Goal: Contribute content

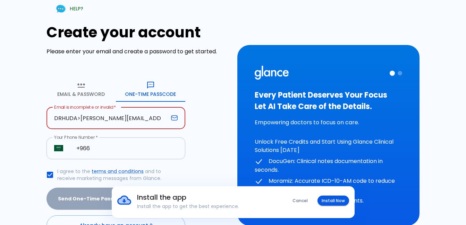
type input "DRHUDA>[PERSON_NAME][EMAIL_ADDRESS][DOMAIN_NAME]"
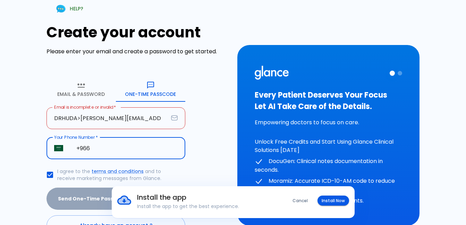
click at [94, 148] on input "+966" at bounding box center [127, 149] width 117 height 22
type input "[PHONE_NUMBER]"
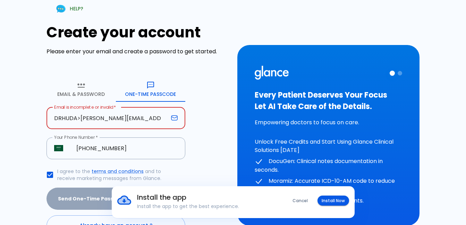
click at [79, 118] on input "DRHUDA>[PERSON_NAME][EMAIL_ADDRESS][DOMAIN_NAME]" at bounding box center [107, 119] width 122 height 22
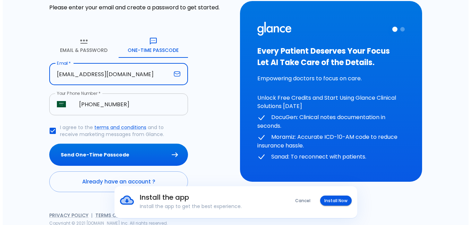
scroll to position [46, 0]
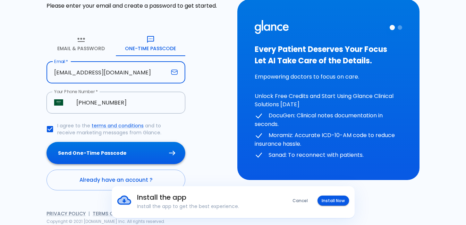
type input "[EMAIL_ADDRESS][DOMAIN_NAME]"
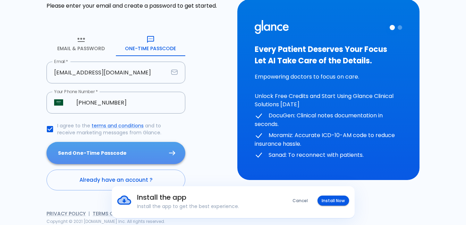
click at [118, 150] on button "Send One-Time Passcode" at bounding box center [115, 153] width 139 height 23
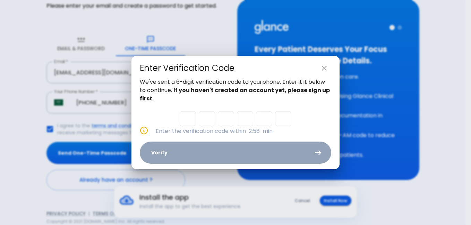
click at [189, 117] on input "Please enter OTP character 1" at bounding box center [188, 118] width 16 height 15
type input "9"
type input "8"
type input "7"
type input "2"
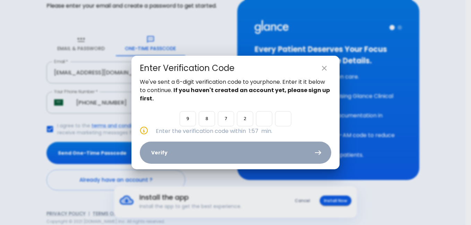
type input "7"
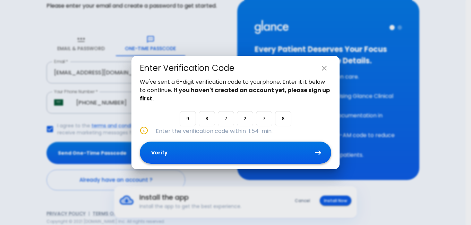
type input "8"
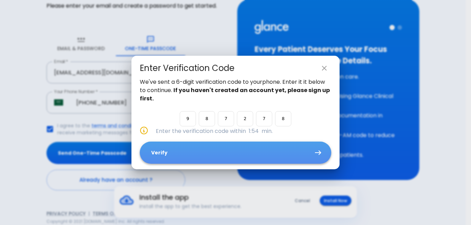
click at [155, 144] on button "Verify" at bounding box center [235, 153] width 191 height 23
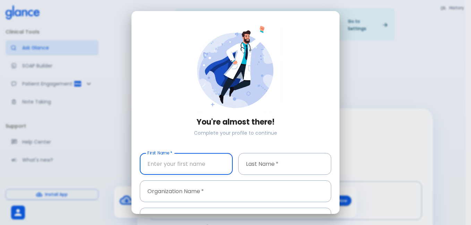
click at [195, 163] on input "First Name   *" at bounding box center [186, 164] width 93 height 22
type input "HUDA"
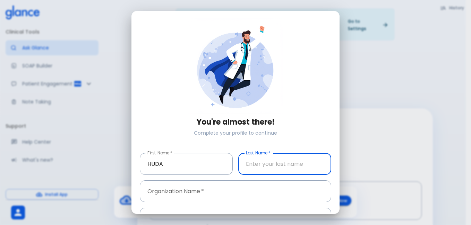
click at [306, 165] on input "Last Name   *" at bounding box center [284, 164] width 93 height 22
type input "[PERSON_NAME]"
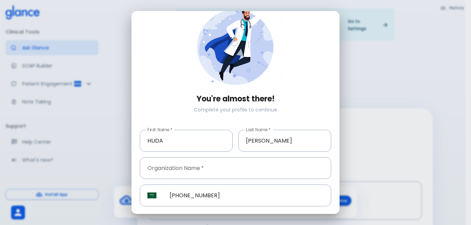
scroll to position [25, 0]
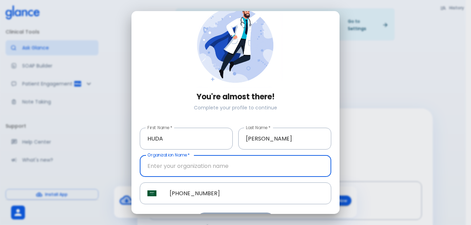
click at [228, 166] on input "Organization Name   *" at bounding box center [235, 166] width 191 height 22
type input "k"
type input "KSUMC/[PERSON_NAME][GEOGRAPHIC_DATA]"
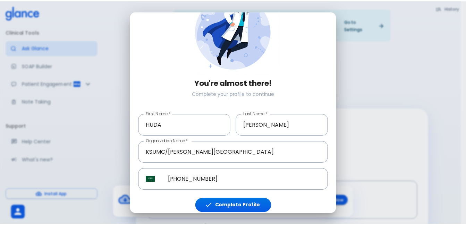
scroll to position [42, 0]
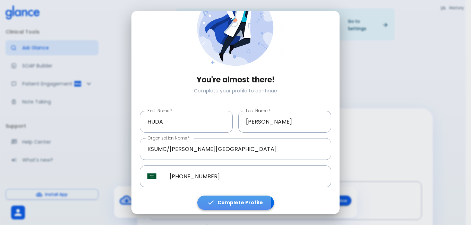
click at [227, 200] on button "Complete Profile" at bounding box center [235, 203] width 77 height 14
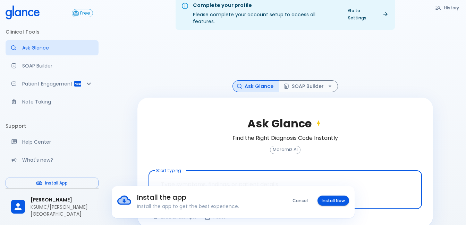
scroll to position [17, 0]
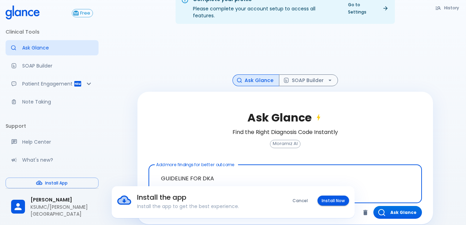
type textarea "GUIDELINE FOR DKA"
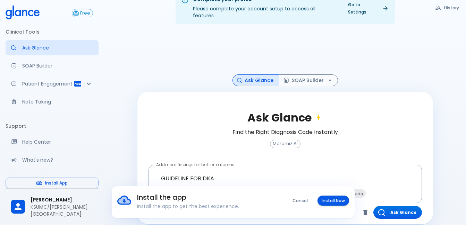
click at [398, 206] on div "Install the app Install the app to get the best experience. Cancel Install Now" at bounding box center [233, 203] width 466 height 32
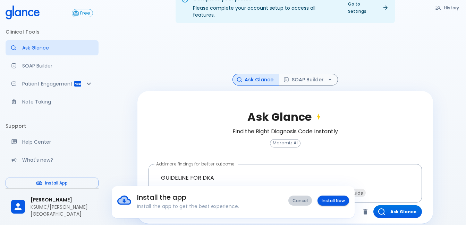
click at [305, 201] on button "Cancel" at bounding box center [300, 201] width 24 height 10
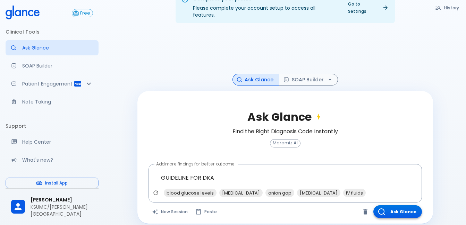
click at [404, 206] on button "Ask Glance" at bounding box center [397, 212] width 49 height 13
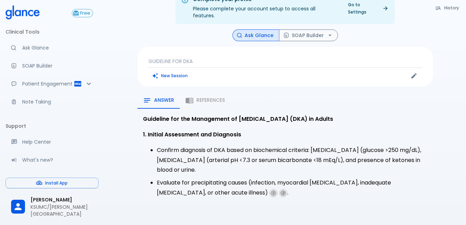
scroll to position [17, 0]
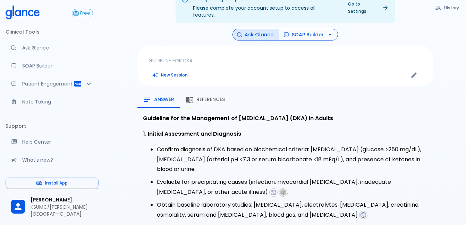
click at [328, 31] on icon "button" at bounding box center [329, 34] width 7 height 7
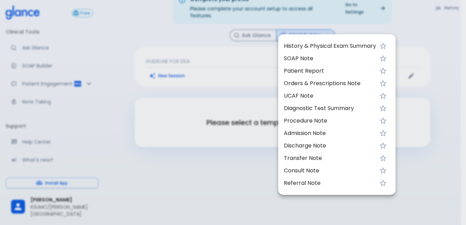
scroll to position [17, 0]
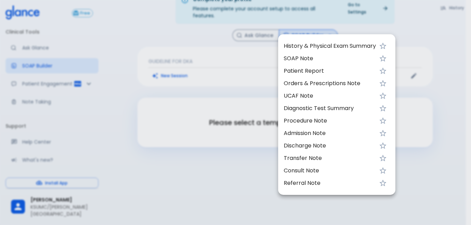
click at [214, 157] on div at bounding box center [235, 112] width 471 height 225
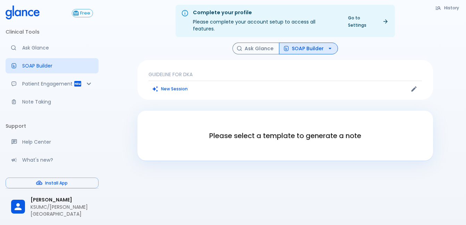
scroll to position [0, 0]
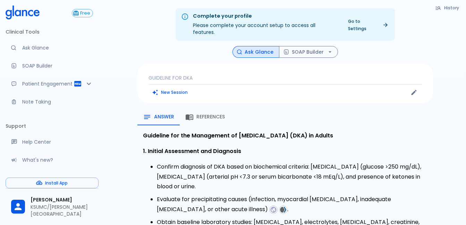
scroll to position [17, 0]
